Goal: Find contact information: Find contact information

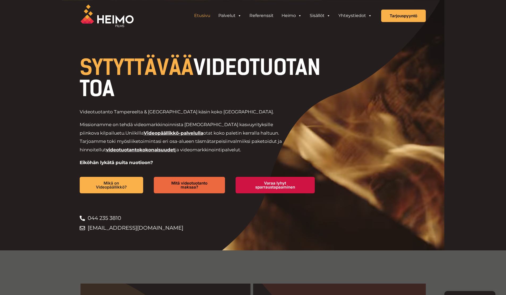
click at [170, 132] on link "Videopäällikkö-palvelulla" at bounding box center [174, 132] width 60 height 5
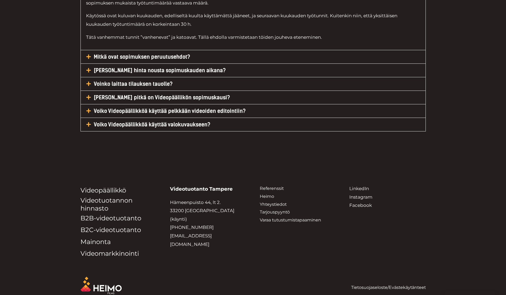
scroll to position [2580, 0]
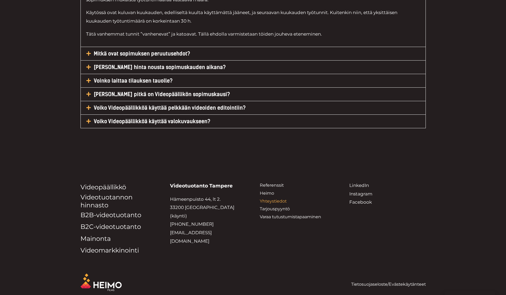
click at [277, 199] on link "Yhteystiedot" at bounding box center [273, 201] width 27 height 5
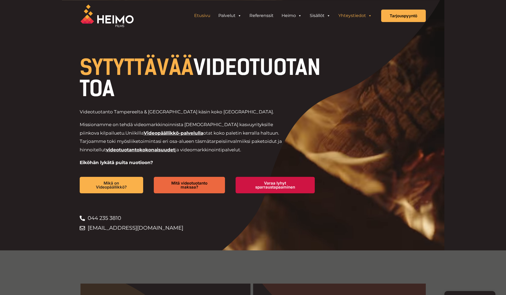
click at [362, 14] on link "Yhteystiedot" at bounding box center [355, 15] width 41 height 11
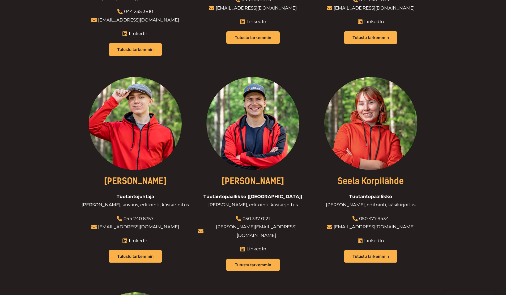
scroll to position [319, 0]
